Goal: Transaction & Acquisition: Purchase product/service

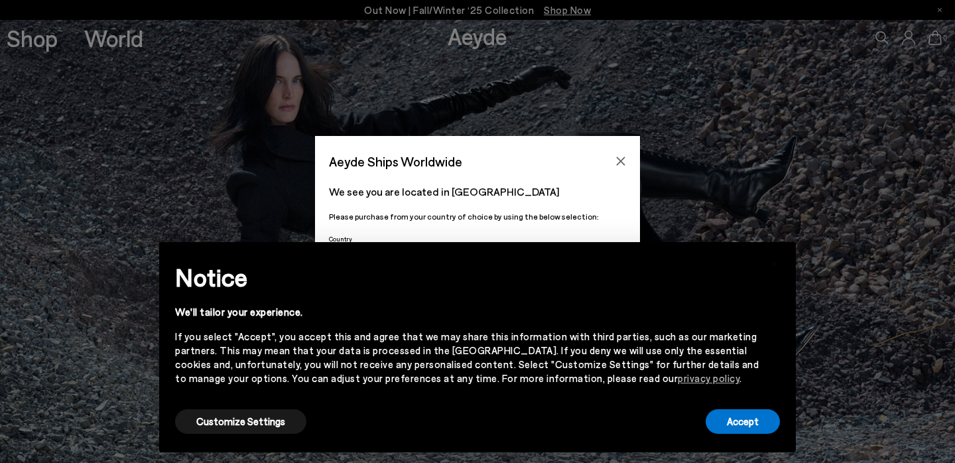
click at [624, 154] on button "Close" at bounding box center [621, 161] width 20 height 20
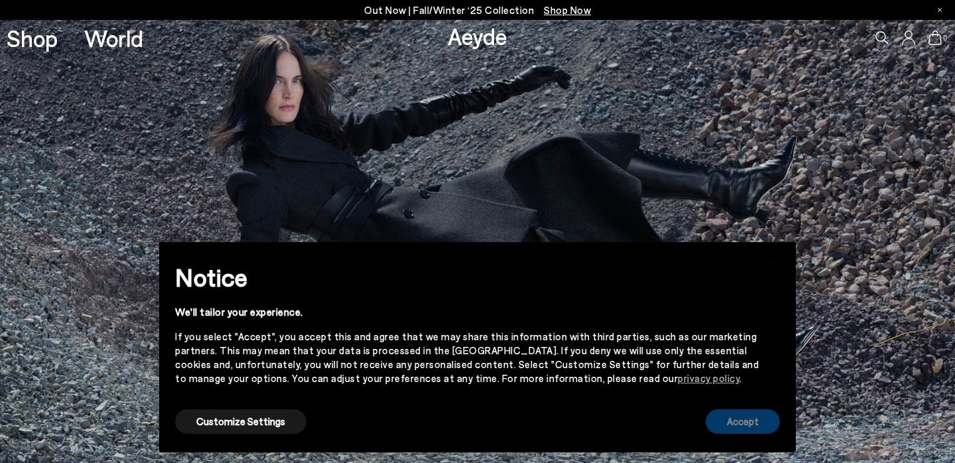
click at [733, 421] on button "Accept" at bounding box center [743, 421] width 74 height 25
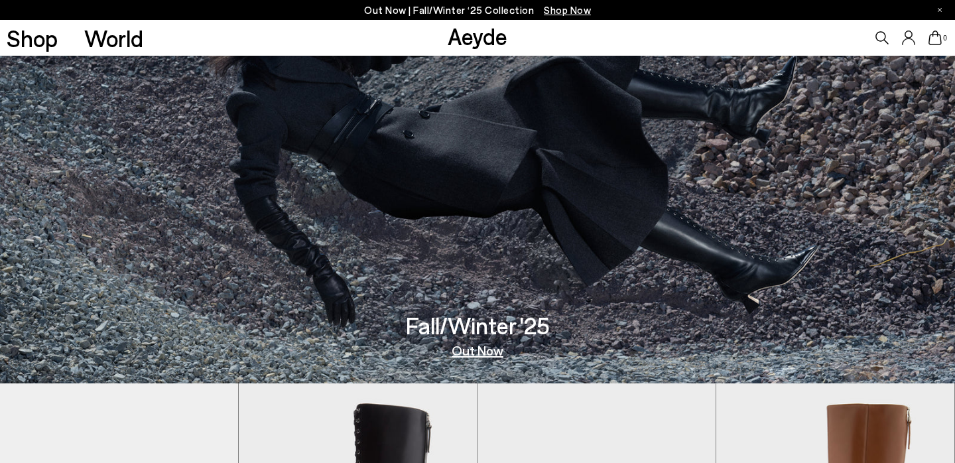
scroll to position [109, 0]
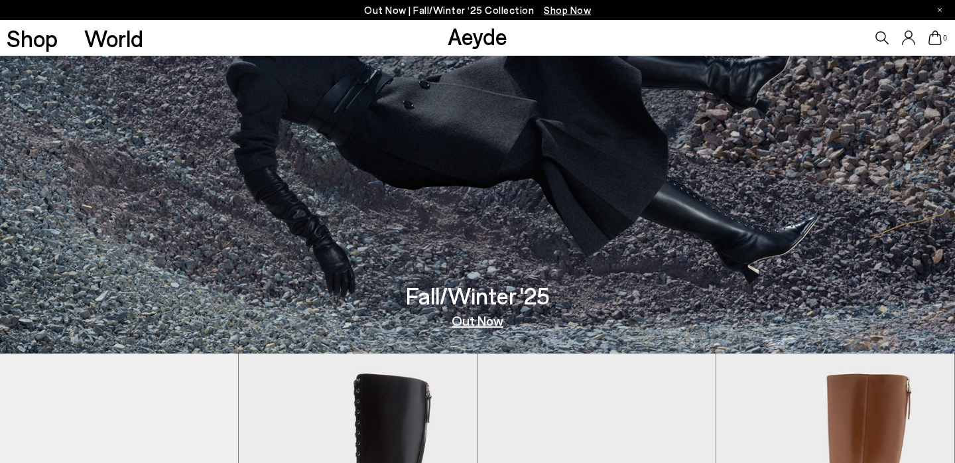
click at [490, 327] on link "Out Now" at bounding box center [478, 320] width 52 height 13
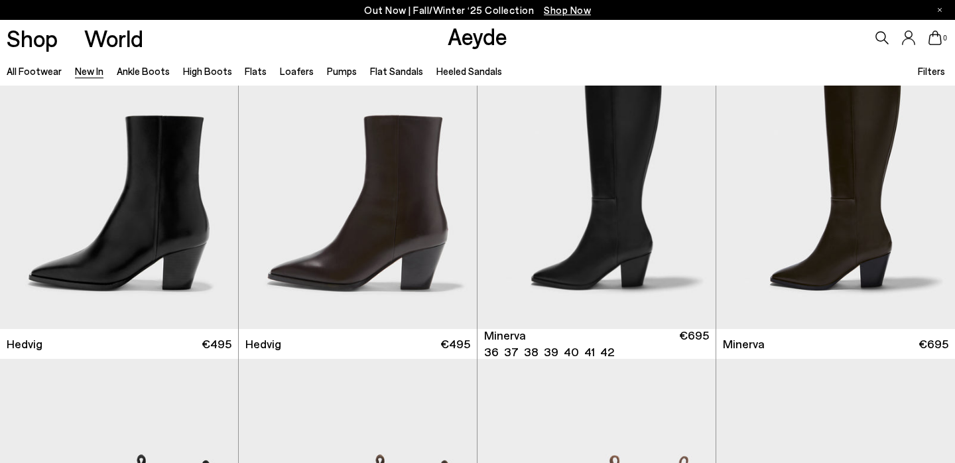
scroll to position [62, 0]
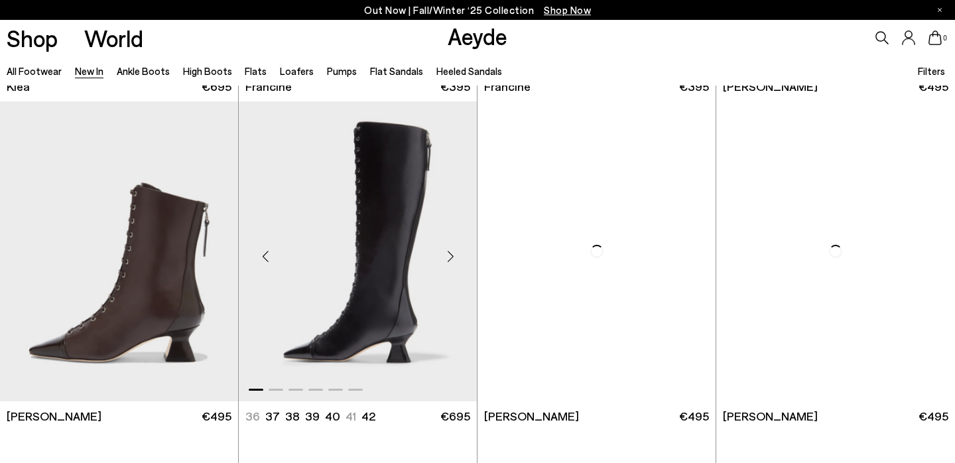
scroll to position [1640, 0]
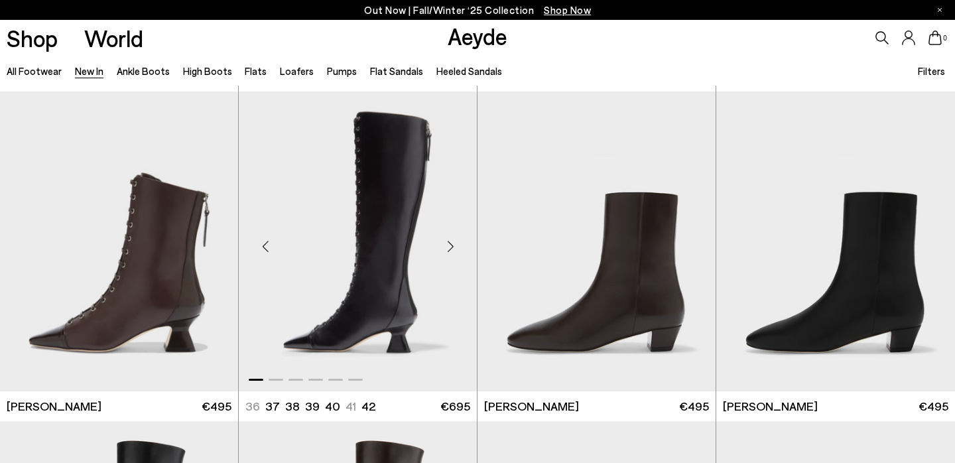
click at [457, 251] on div "Next slide" at bounding box center [450, 247] width 40 height 40
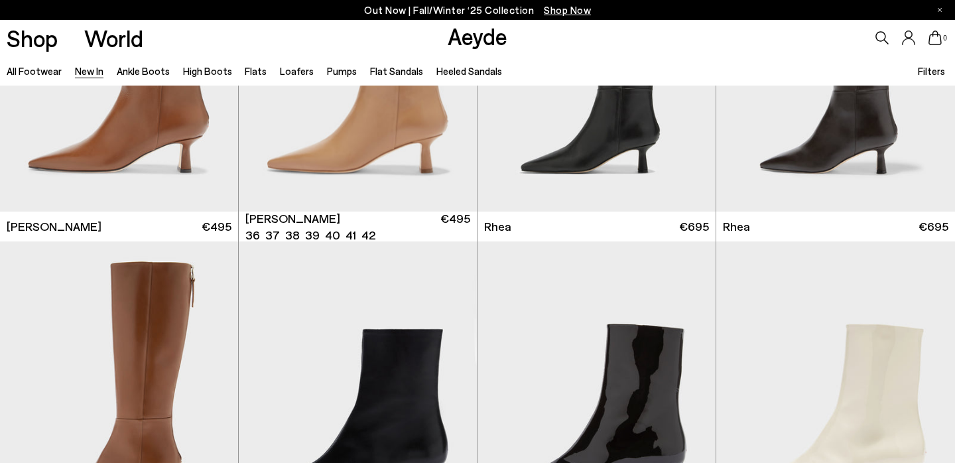
scroll to position [2648, 0]
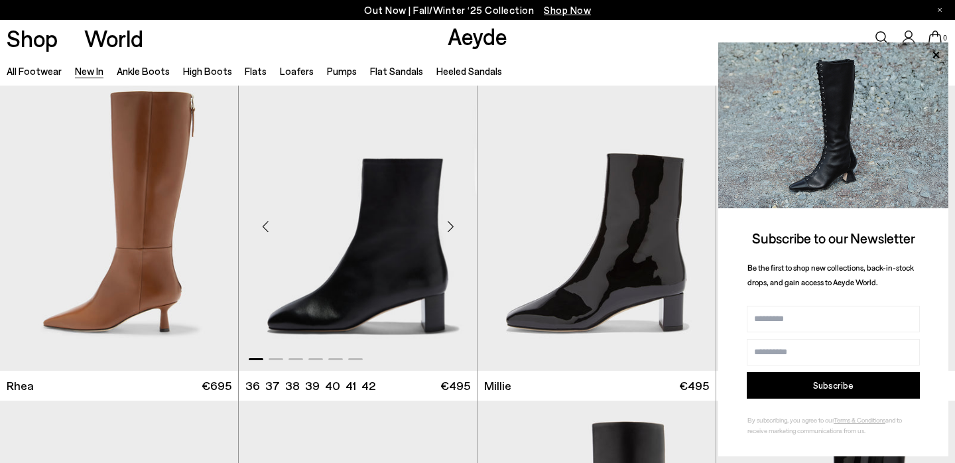
click at [447, 239] on div "Next slide" at bounding box center [450, 226] width 40 height 40
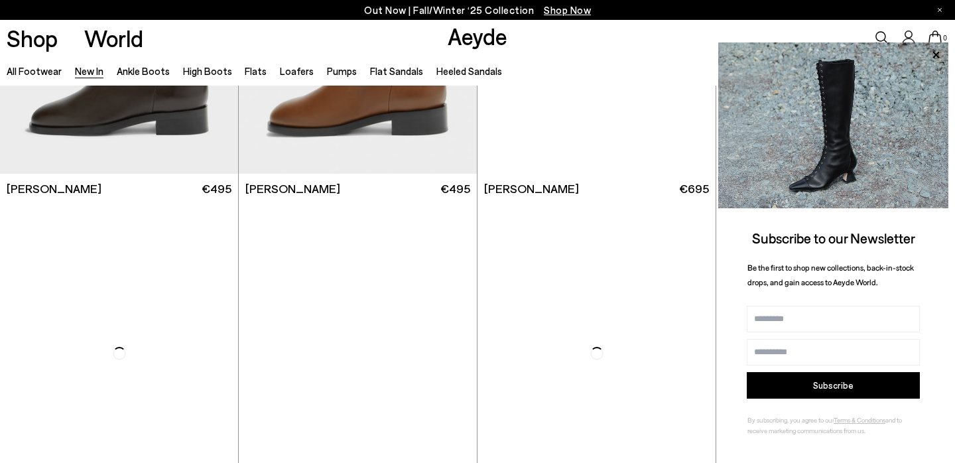
scroll to position [5869, 0]
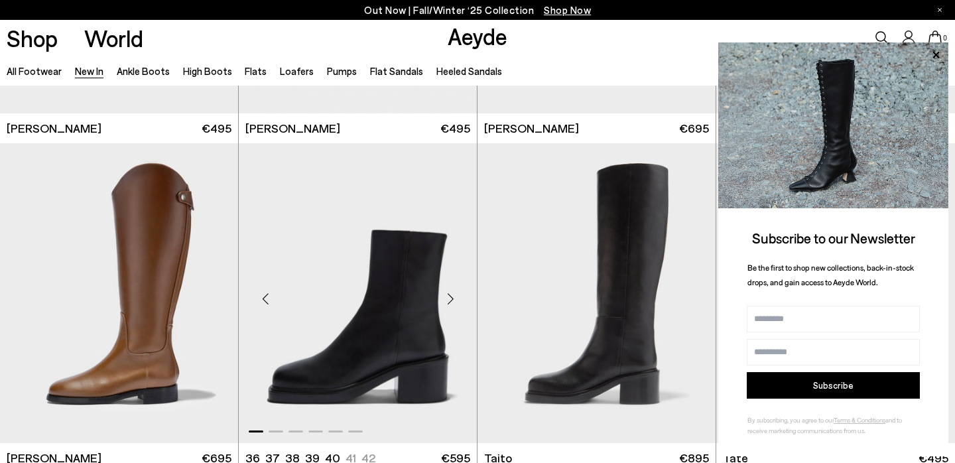
click at [451, 304] on div "Next slide" at bounding box center [450, 299] width 40 height 40
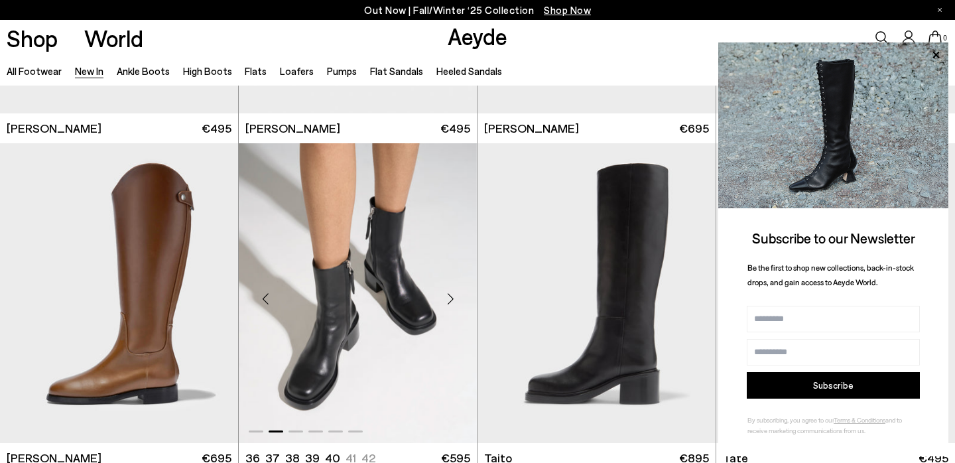
click at [451, 304] on div "Next slide" at bounding box center [450, 299] width 40 height 40
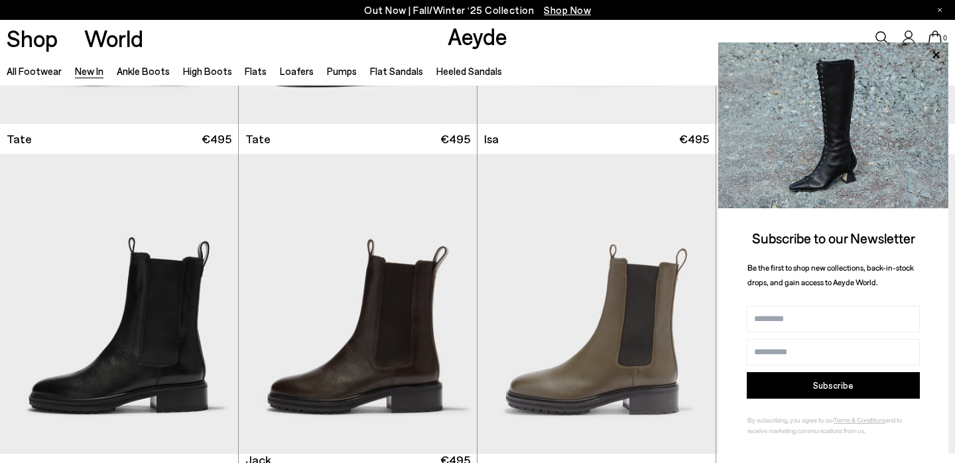
scroll to position [6523, 0]
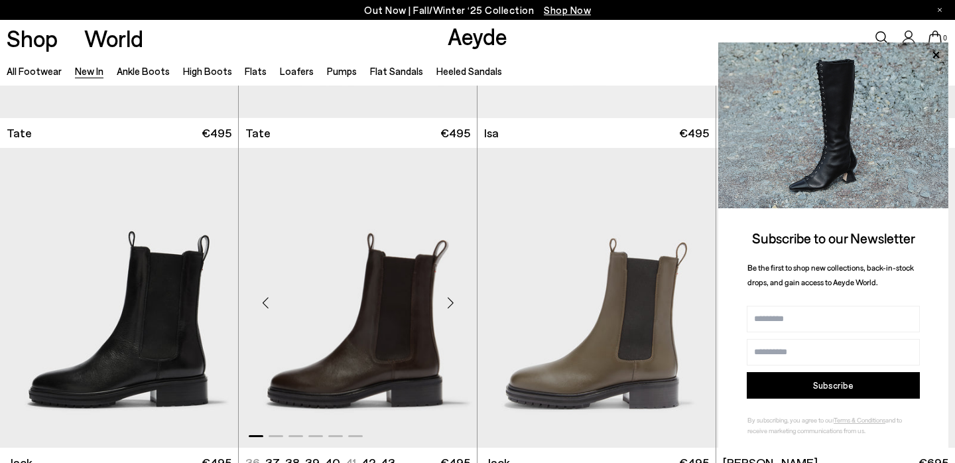
click at [446, 309] on div "Next slide" at bounding box center [450, 303] width 40 height 40
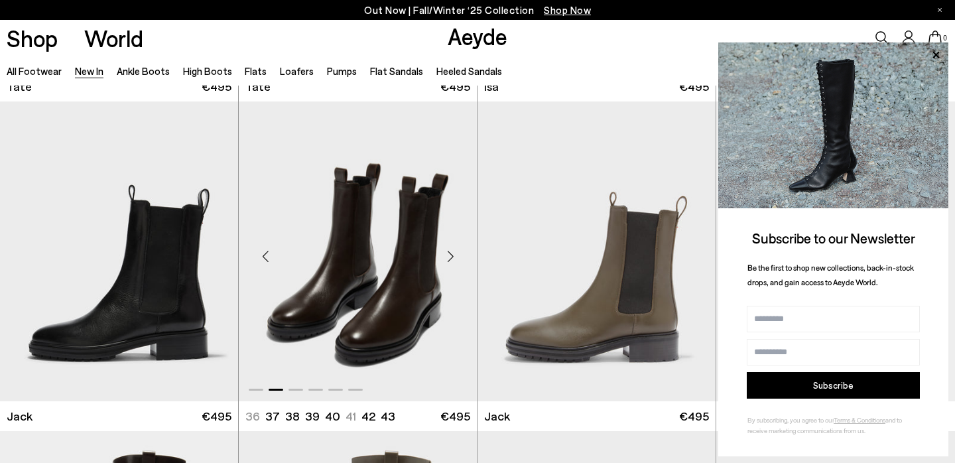
scroll to position [6580, 0]
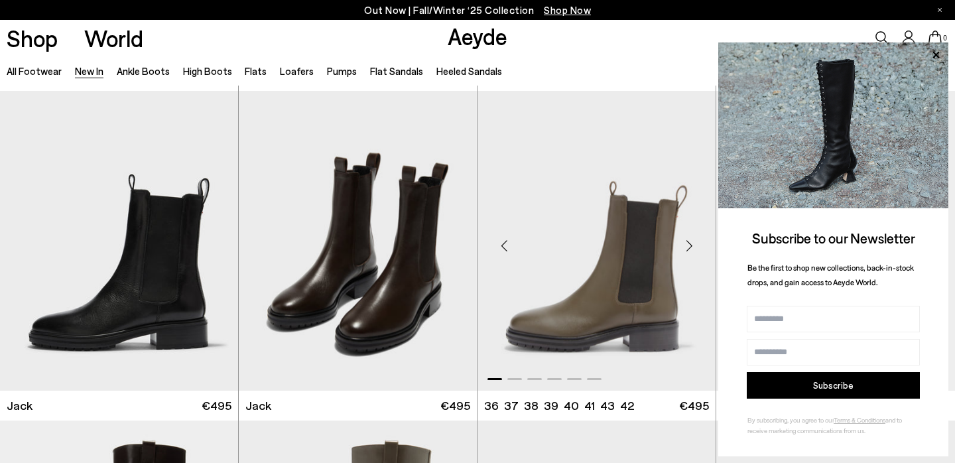
click at [692, 249] on div "Next slide" at bounding box center [689, 246] width 40 height 40
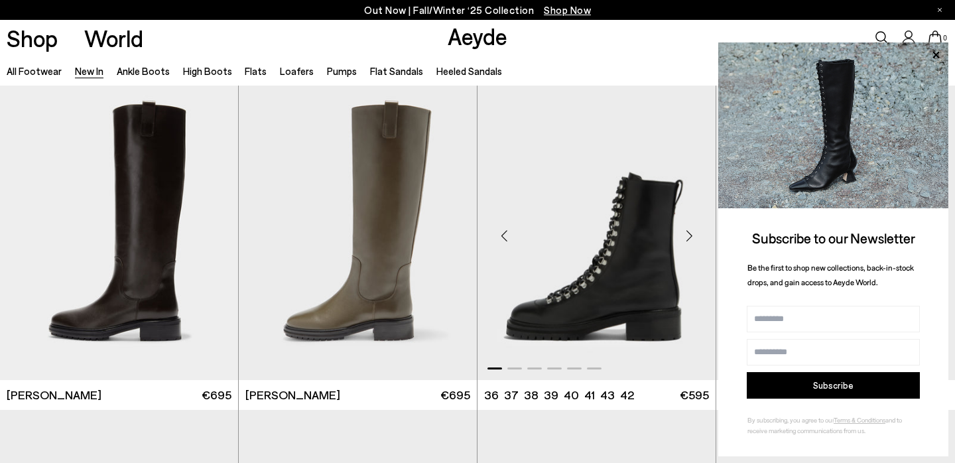
scroll to position [7009, 0]
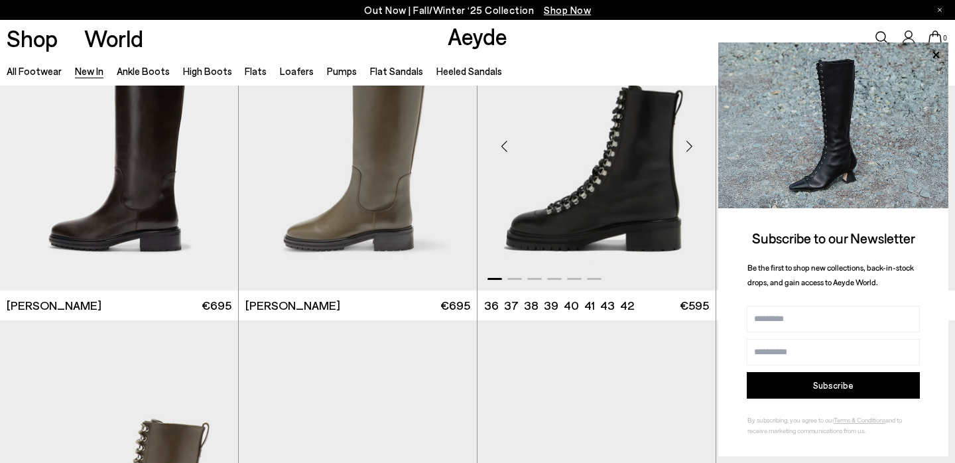
click at [685, 145] on div "Next slide" at bounding box center [689, 146] width 40 height 40
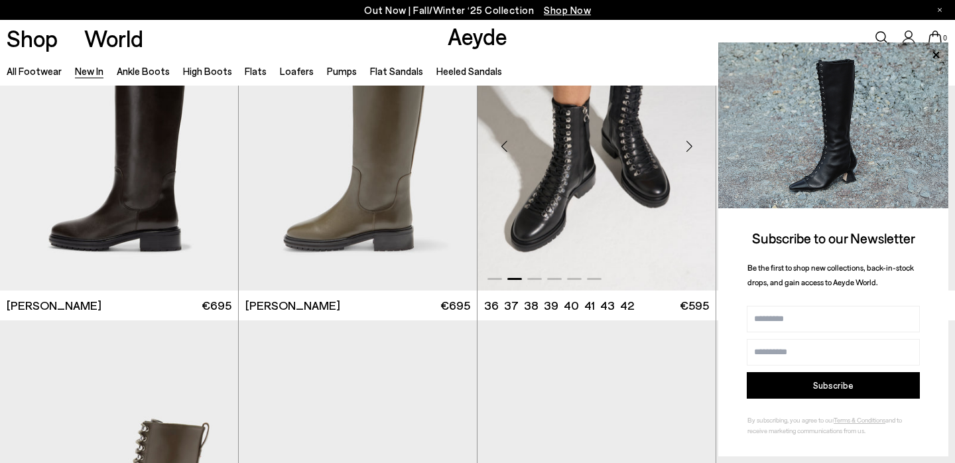
scroll to position [6963, 0]
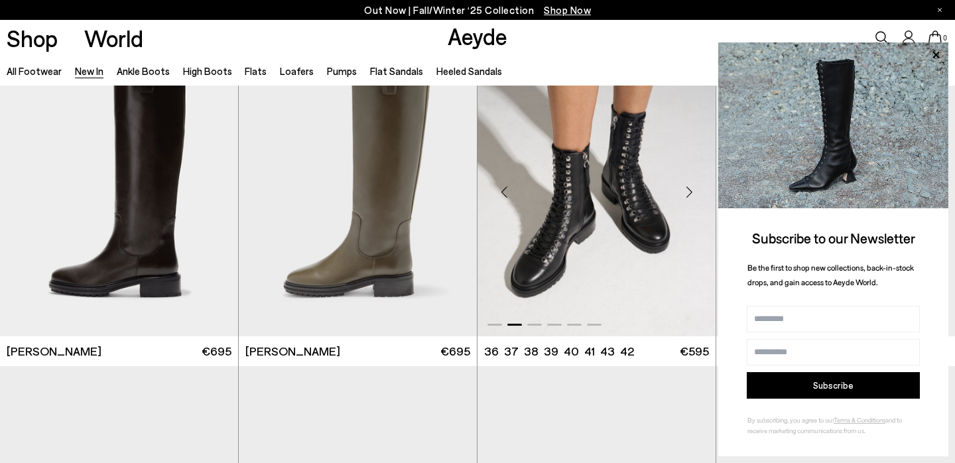
click at [696, 185] on div "Next slide" at bounding box center [689, 192] width 40 height 40
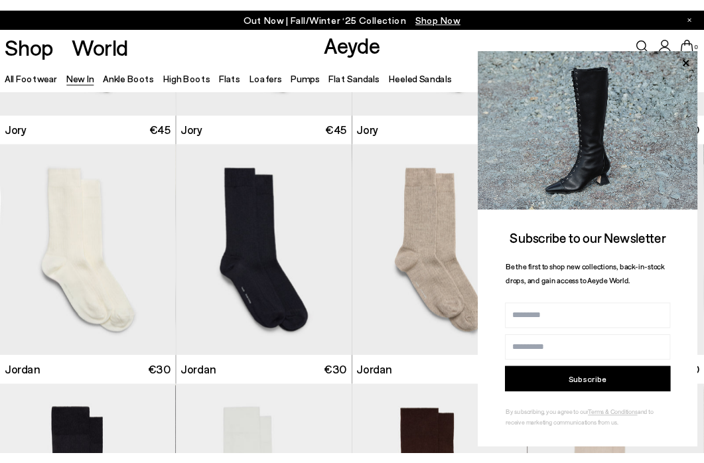
scroll to position [5386, 0]
